Goal: Book appointment/travel/reservation

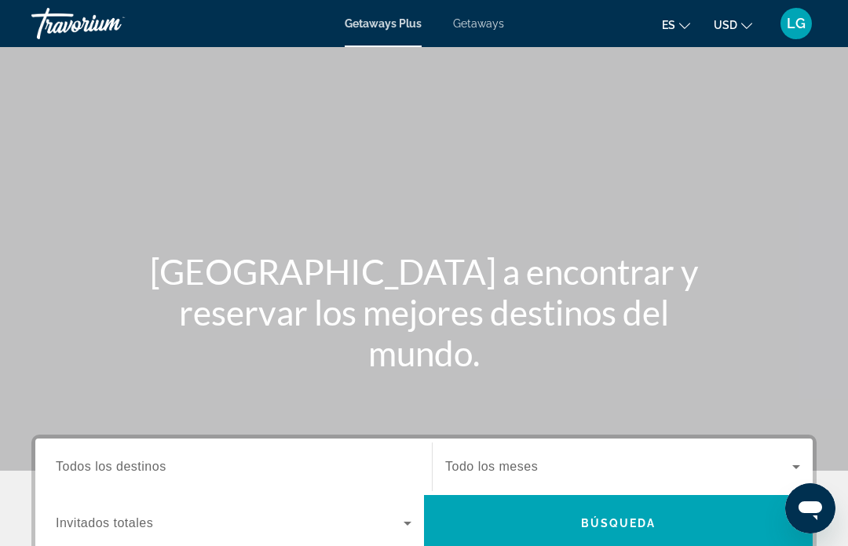
click at [679, 26] on icon "Change language" at bounding box center [684, 26] width 11 height 6
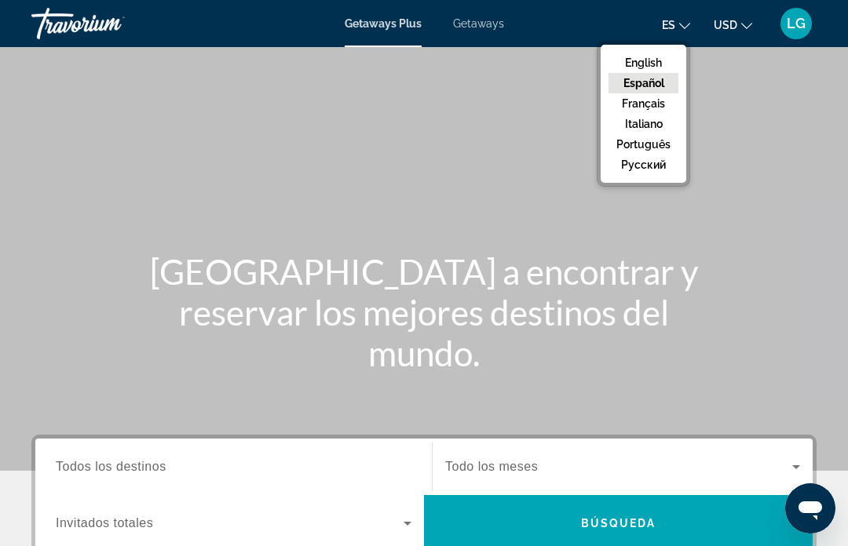
click at [648, 80] on button "Español" at bounding box center [643, 83] width 70 height 20
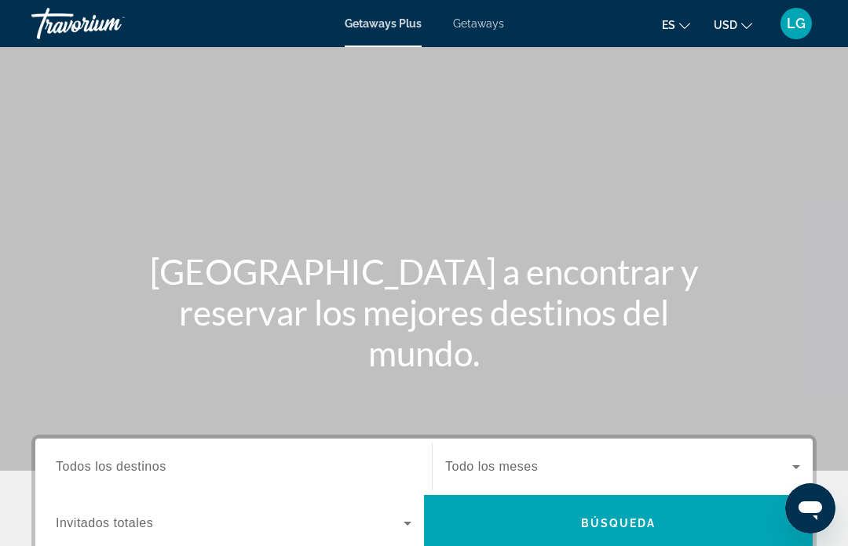
click at [135, 464] on span "Todos los destinos" at bounding box center [111, 466] width 111 height 13
click at [135, 464] on input "Destination Todos los destinos" at bounding box center [234, 467] width 356 height 19
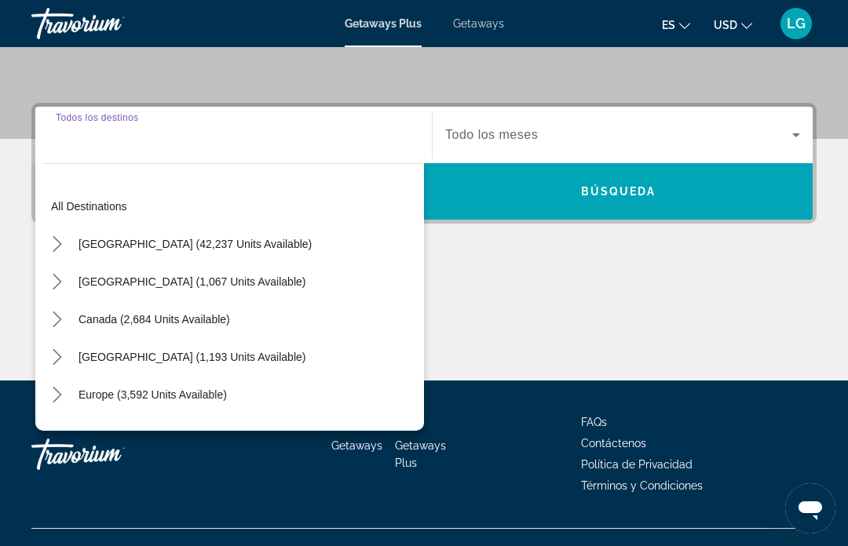
scroll to position [359, 0]
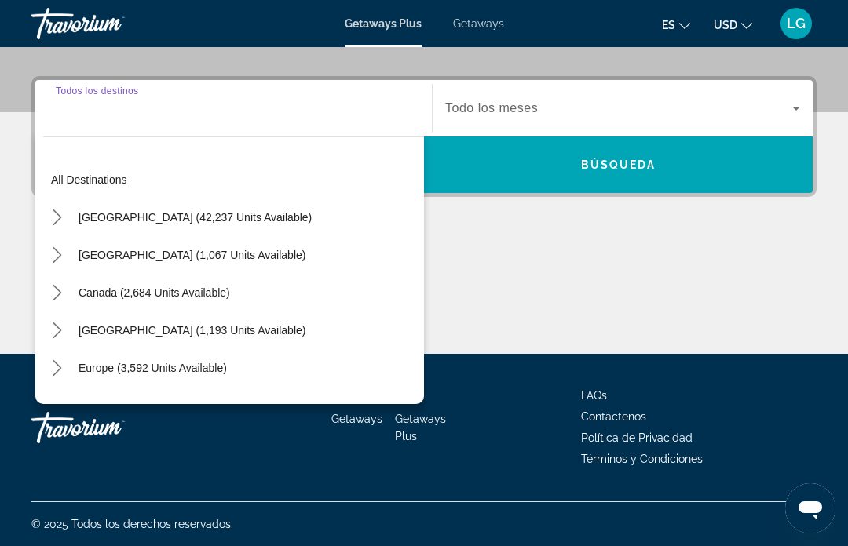
click at [120, 363] on span "Europe (3,592 units available)" at bounding box center [152, 368] width 148 height 13
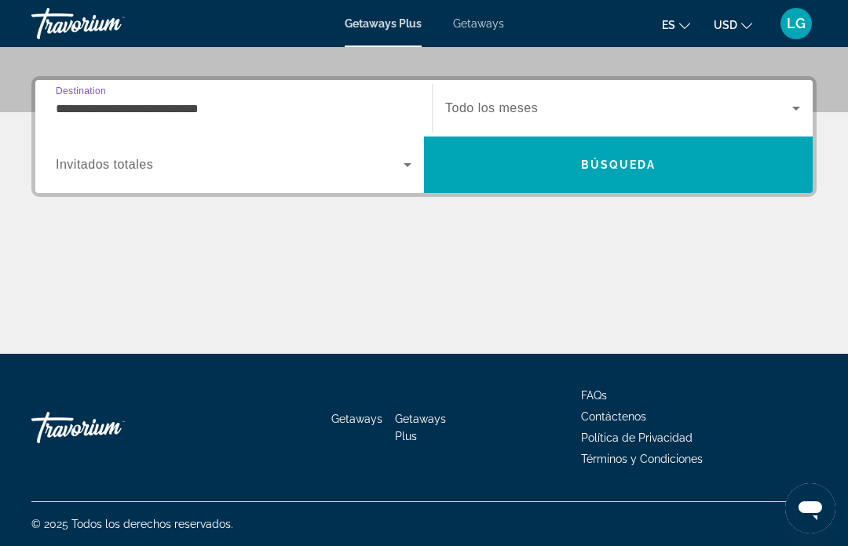
click at [82, 110] on input "**********" at bounding box center [234, 109] width 356 height 19
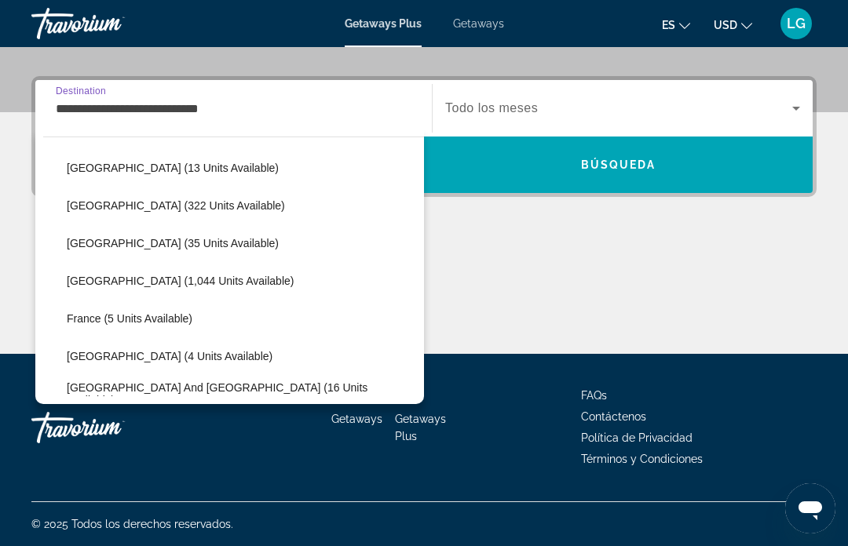
scroll to position [239, 0]
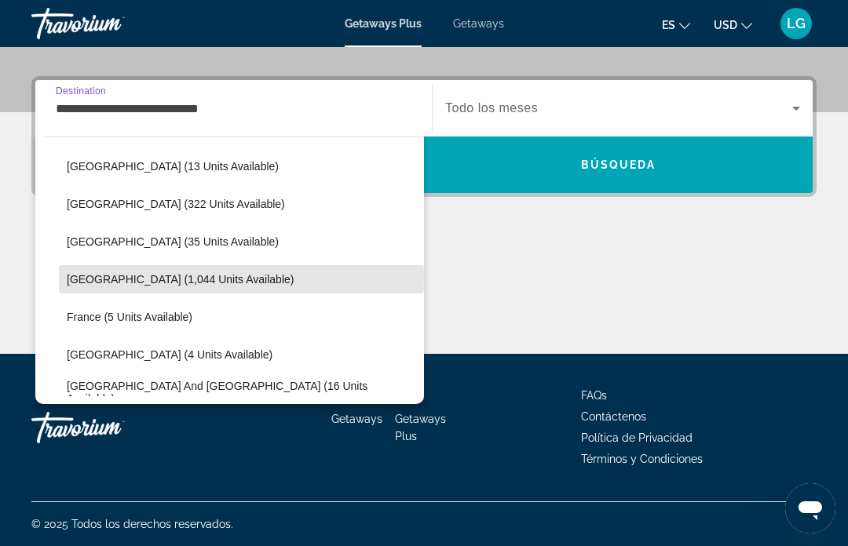
click at [130, 279] on span "[GEOGRAPHIC_DATA] (1,044 units available)" at bounding box center [180, 279] width 227 height 13
type input "**********"
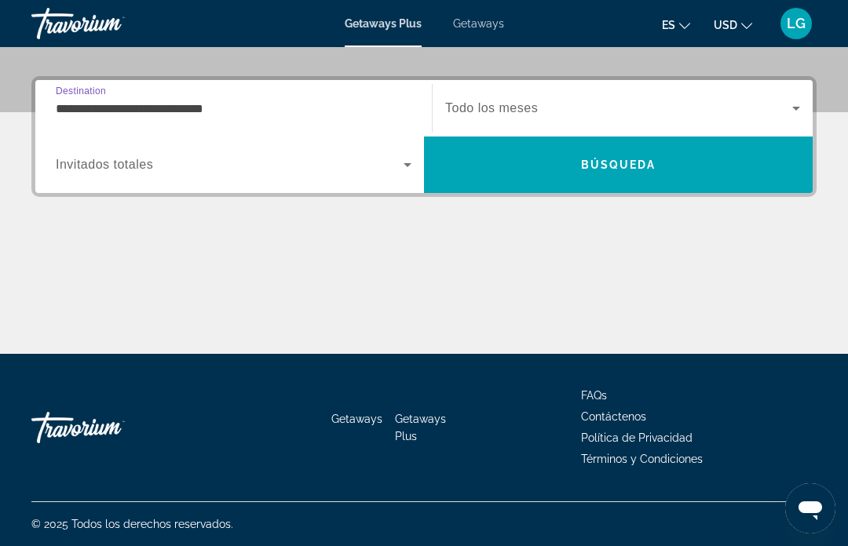
click at [800, 101] on icon "Search widget" at bounding box center [795, 108] width 19 height 19
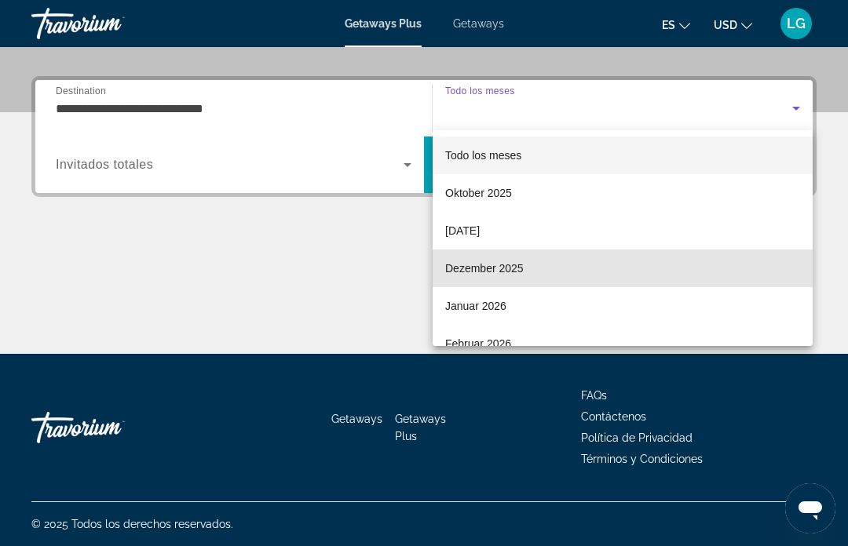
click at [480, 270] on span "Dezember 2025" at bounding box center [484, 268] width 78 height 19
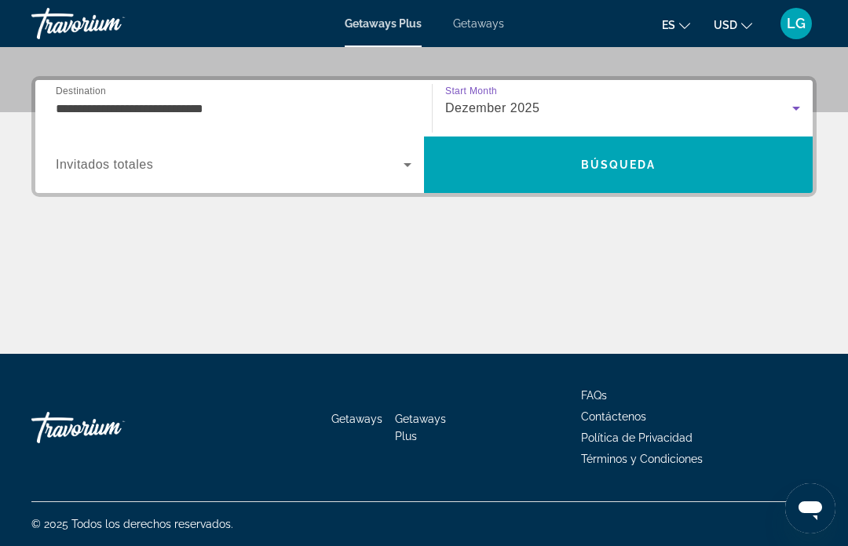
click at [610, 164] on span "Búsqueda" at bounding box center [618, 165] width 75 height 13
